Goal: Task Accomplishment & Management: Complete application form

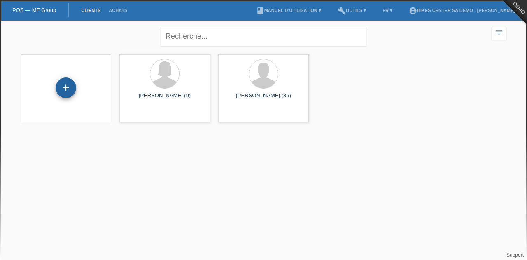
click at [68, 85] on div "+" at bounding box center [66, 87] width 21 height 21
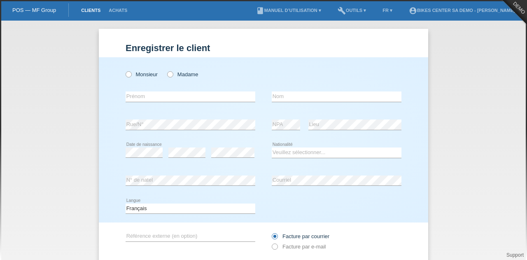
click at [87, 9] on link "Clients" at bounding box center [91, 10] width 28 height 5
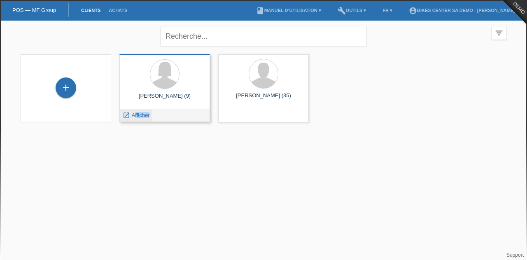
drag, startPoint x: 138, startPoint y: 119, endPoint x: 134, endPoint y: 113, distance: 6.6
click at [134, 113] on div "launch Afficher" at bounding box center [136, 115] width 33 height 12
click at [134, 113] on span "Afficher" at bounding box center [141, 115] width 18 height 6
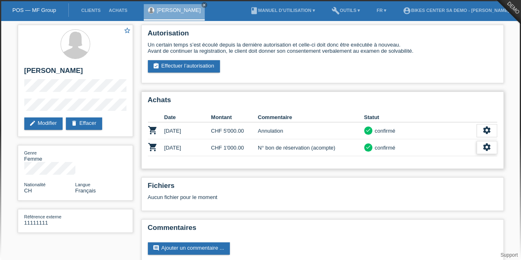
click at [482, 149] on icon "settings" at bounding box center [486, 147] width 9 height 9
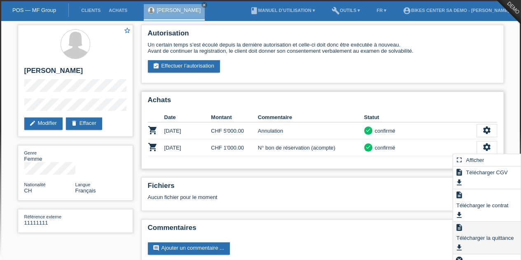
scroll to position [13, 0]
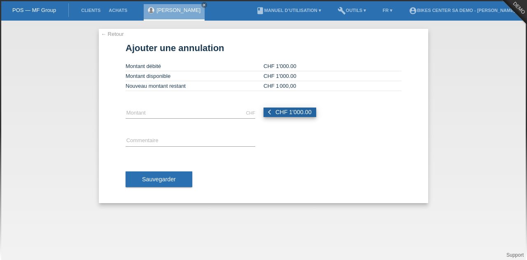
click at [296, 110] on span "CHF 1'000.00" at bounding box center [294, 112] width 36 height 7
type input "1000.00"
drag, startPoint x: 227, startPoint y: 133, endPoint x: 212, endPoint y: 135, distance: 14.6
click at [212, 135] on div "error Commentaire" at bounding box center [191, 141] width 130 height 28
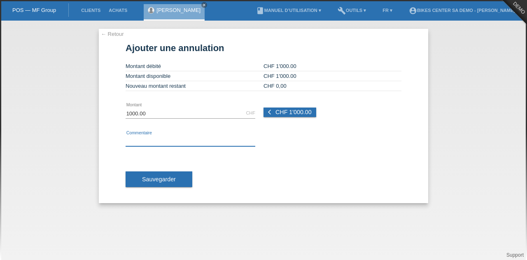
click at [207, 141] on input "text" at bounding box center [191, 141] width 130 height 10
type input "test"
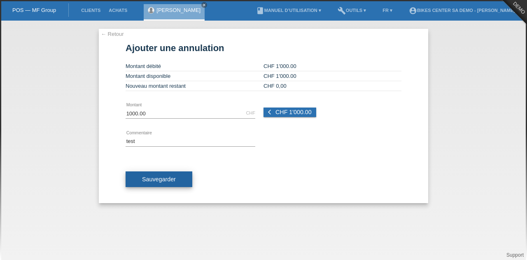
click at [172, 177] on span "Sauvegarder" at bounding box center [159, 179] width 34 height 7
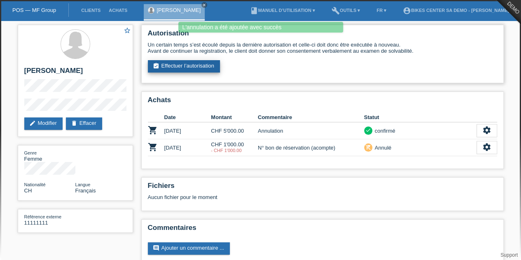
click at [166, 62] on link "assignment_turned_in Effectuer l’autorisation" at bounding box center [184, 66] width 72 height 12
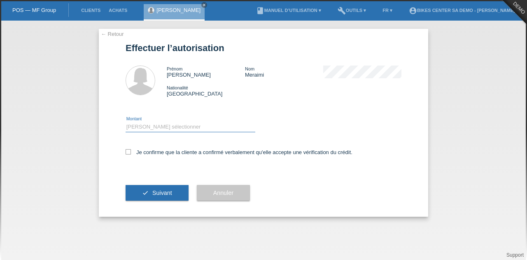
click at [130, 129] on select "Veuillez sélectionner CHF 1.00 - CHF 499.00 CHF 500.00 - CHF 1'999.00 CHF 2'000…" at bounding box center [191, 127] width 130 height 10
select select "3"
click at [126, 122] on select "Veuillez sélectionner CHF 1.00 - CHF 499.00 CHF 500.00 - CHF 1'999.00 CHF 2'000…" at bounding box center [191, 127] width 130 height 10
click at [128, 148] on div "Je confirme que la cliente a confirmé verbalement qu'elle accepte une vérificat…" at bounding box center [264, 155] width 276 height 28
click at [128, 151] on icon at bounding box center [128, 151] width 5 height 5
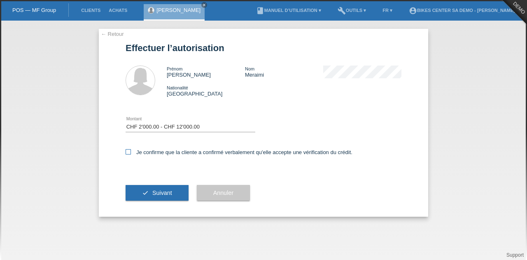
click at [128, 151] on input "Je confirme que la cliente a confirmé verbalement qu'elle accepte une vérificat…" at bounding box center [128, 151] width 5 height 5
checkbox input "true"
click at [162, 193] on span "Suivant" at bounding box center [162, 193] width 20 height 7
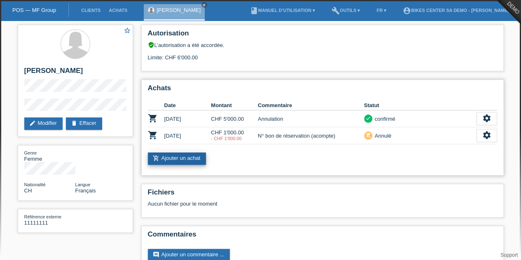
click at [185, 155] on link "add_shopping_cart Ajouter un achat" at bounding box center [177, 158] width 59 height 12
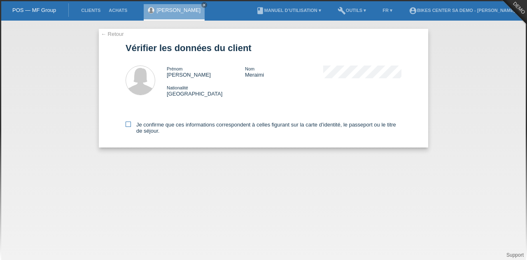
click at [132, 125] on label "Je confirme que ces informations correspondent à celles figurant sur la carte d…" at bounding box center [264, 128] width 276 height 12
click at [131, 125] on input "Je confirme que ces informations correspondent à celles figurant sur la carte d…" at bounding box center [128, 124] width 5 height 5
checkbox input "true"
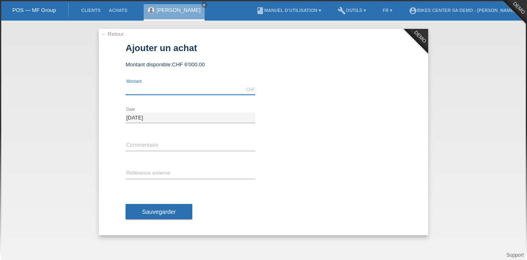
click at [158, 94] on input "text" at bounding box center [191, 89] width 130 height 10
type input "5000.00"
click at [159, 144] on input "text" at bounding box center [191, 146] width 130 height 10
type input "test"
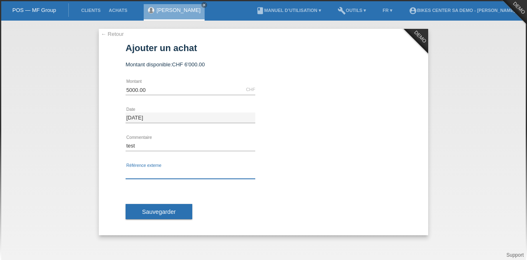
click at [169, 171] on input "text" at bounding box center [191, 174] width 130 height 10
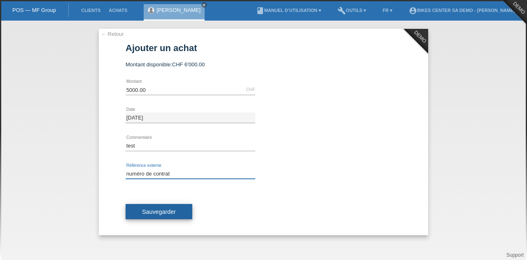
type input "numéro de contrat"
click at [182, 211] on button "Sauvegarder" at bounding box center [159, 212] width 67 height 16
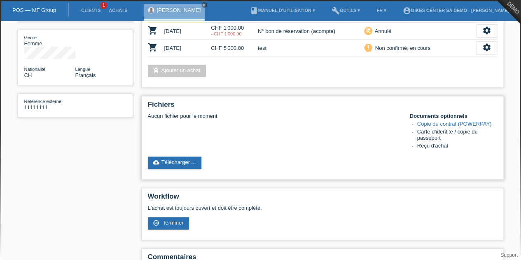
scroll to position [158, 0]
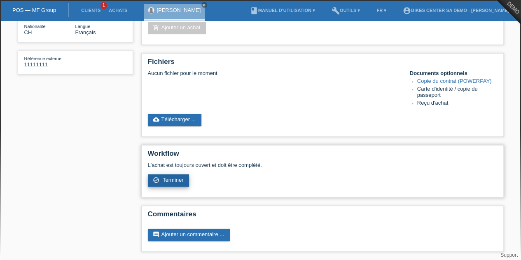
click at [169, 180] on span "Terminer" at bounding box center [173, 180] width 21 height 6
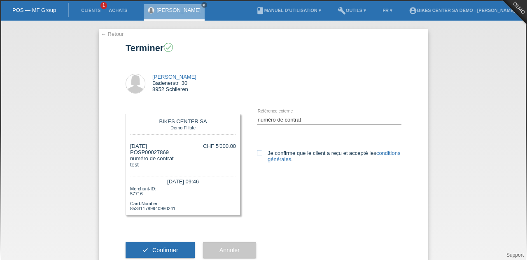
click at [257, 150] on icon at bounding box center [259, 152] width 5 height 5
click at [257, 150] on input "Je confirme que le client a reçu et accepté les conditions générales ." at bounding box center [259, 152] width 5 height 5
checkbox input "true"
click at [176, 247] on button "check Confirmer" at bounding box center [160, 250] width 69 height 16
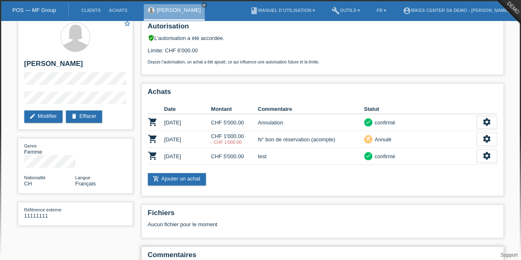
scroll to position [47, 0]
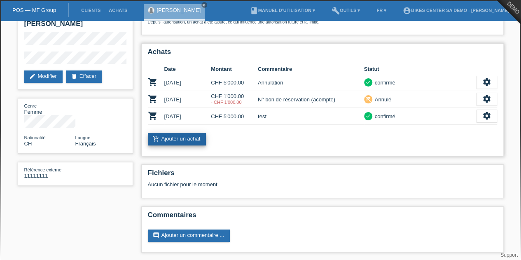
click at [193, 141] on link "add_shopping_cart Ajouter un achat" at bounding box center [177, 139] width 59 height 12
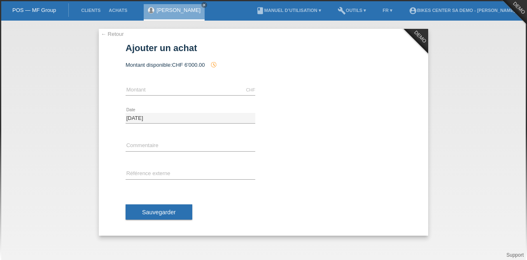
click at [495, 153] on div "← Retour DEMO Ajouter un achat Montant disponible: CHF 6'000.00 history_toggle_…" at bounding box center [263, 140] width 527 height 239
click at [174, 89] on input "text" at bounding box center [191, 90] width 130 height 10
type input "5000.00"
click at [172, 141] on input "text" at bounding box center [191, 146] width 130 height 10
type input "test"
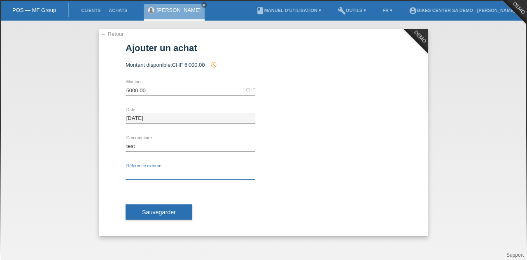
click at [175, 175] on input "text" at bounding box center [191, 174] width 130 height 10
type input "numéro de contrat"
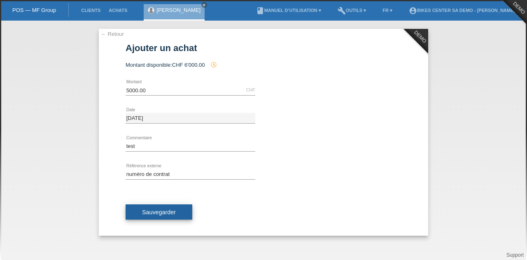
click at [166, 210] on span "Sauvegarder" at bounding box center [159, 212] width 34 height 7
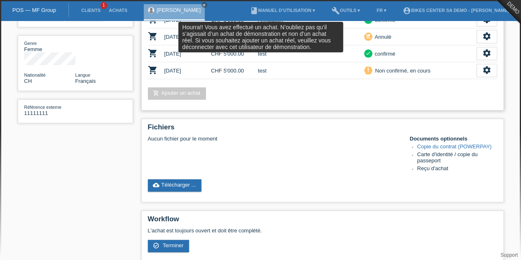
scroll to position [110, 0]
